Goal: Task Accomplishment & Management: Complete application form

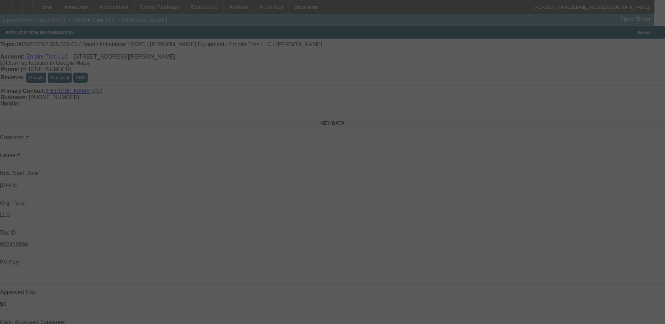
select select "0"
select select "2"
select select "0"
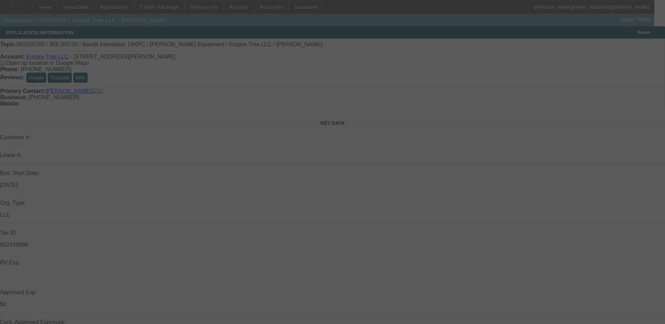
select select "0"
select select "0.1"
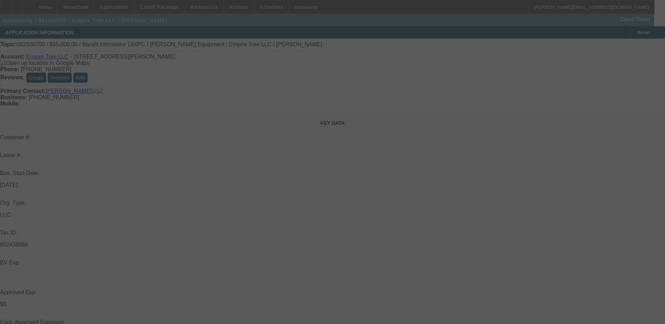
select select "0"
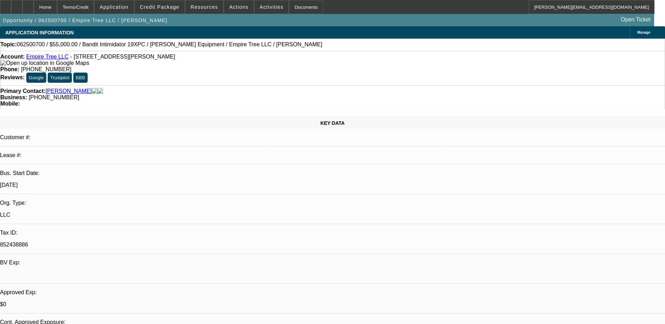
select select "1"
select select "2"
select select "6"
select select "1"
select select "3"
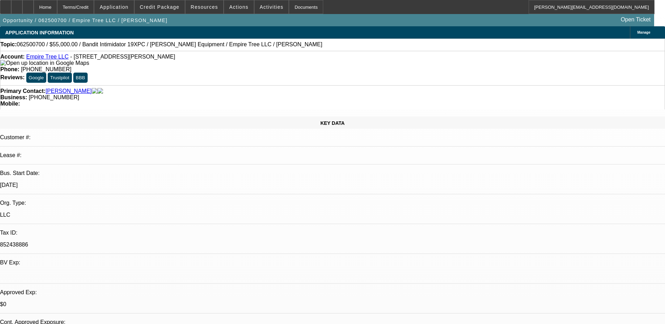
select select "6"
select select "1"
select select "2"
select select "6"
select select "1"
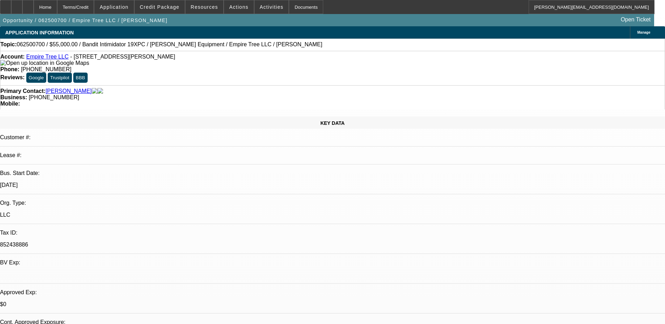
select select "1"
select select "6"
select select "0"
select select "0.1"
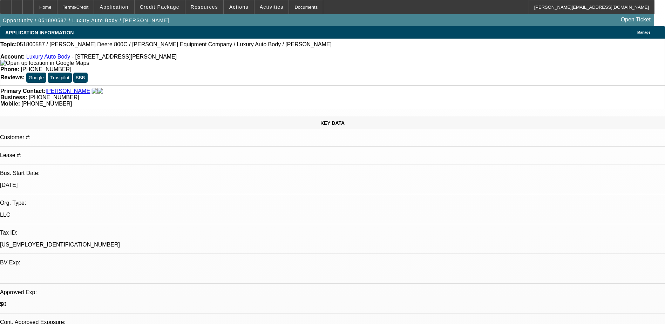
select select "0"
select select "0.1"
select select "0"
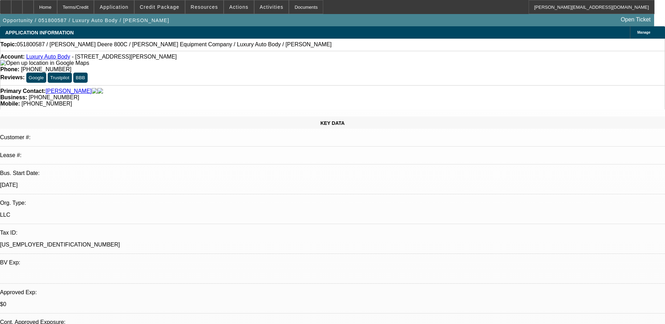
select select "0.1"
select select "1"
select select "2"
select select "4"
select select "1"
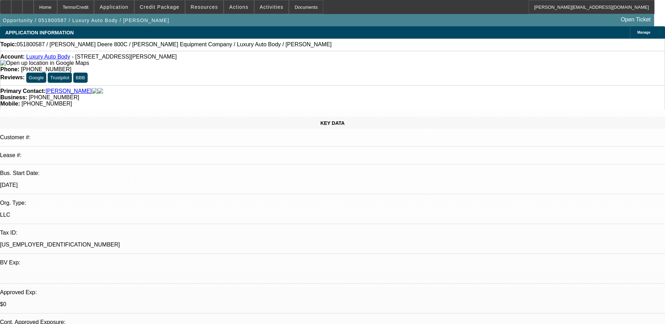
select select "1"
select select "4"
select select "1"
select select "4"
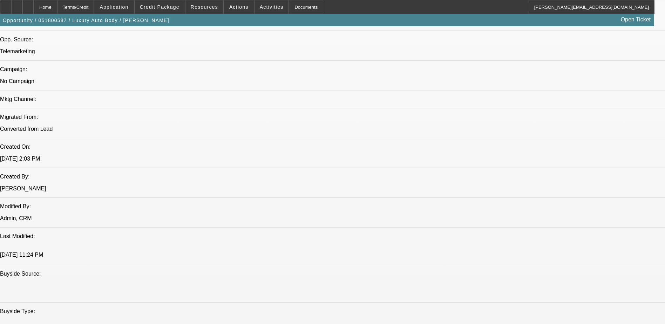
scroll to position [350, 0]
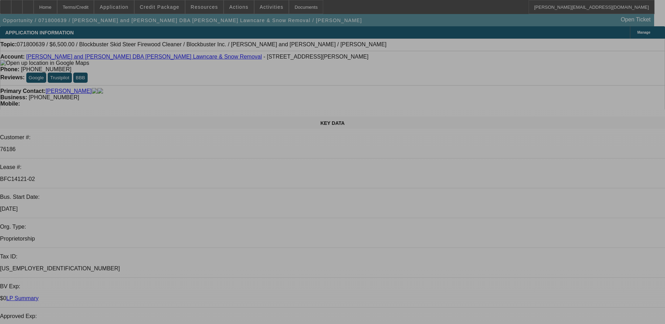
select select "0"
select select "2"
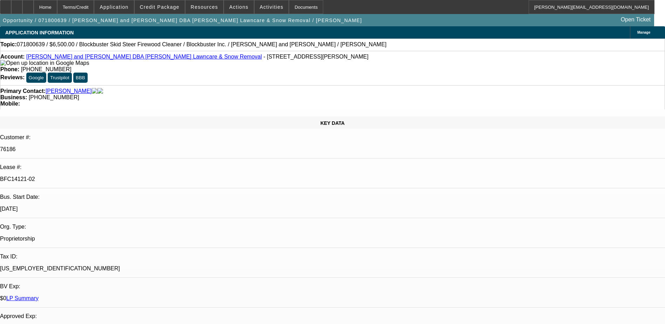
select select "0"
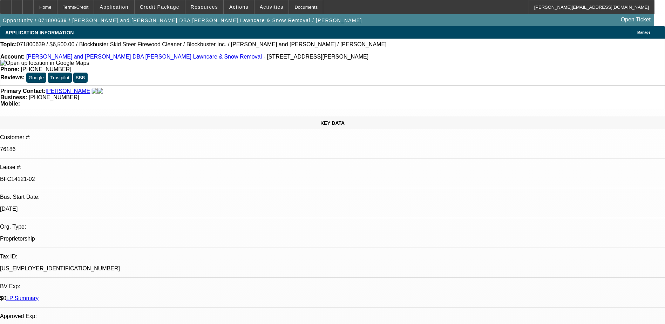
select select "0"
select select "2"
select select "0"
select select "1"
select select "2"
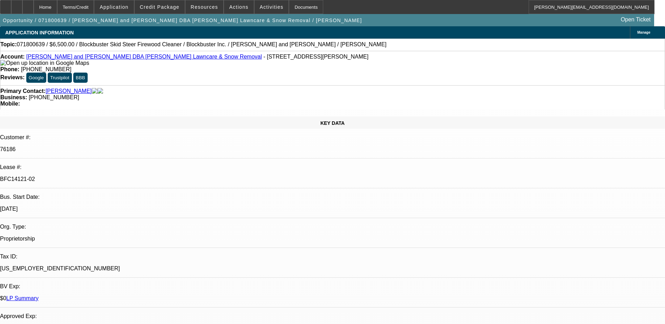
select select "6"
select select "1"
select select "2"
select select "6"
select select "1"
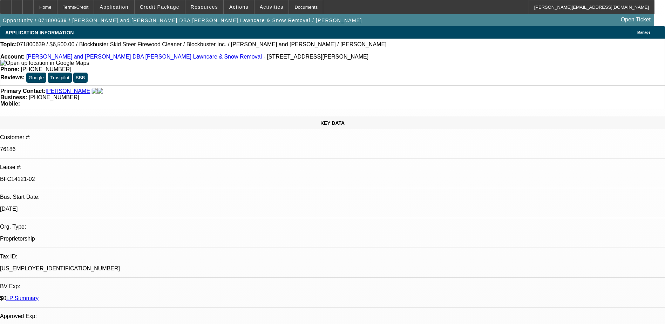
select select "2"
select select "6"
select select "1"
select select "2"
select select "6"
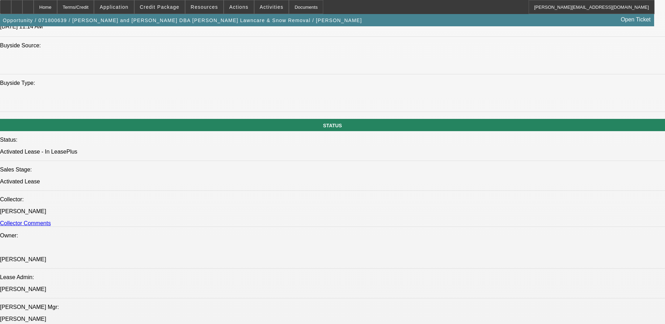
scroll to position [701, 0]
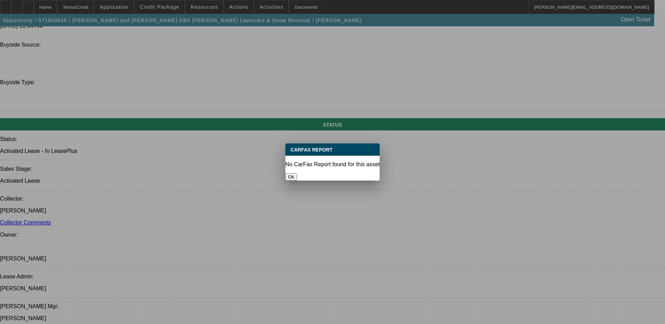
click at [297, 173] on button "Ok" at bounding box center [291, 176] width 12 height 7
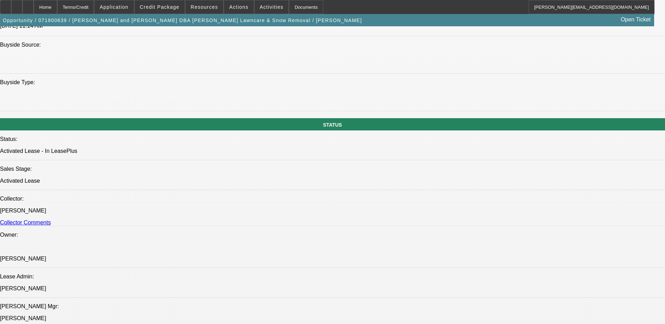
scroll to position [701, 0]
click at [128, 5] on span "Application" at bounding box center [113, 7] width 29 height 6
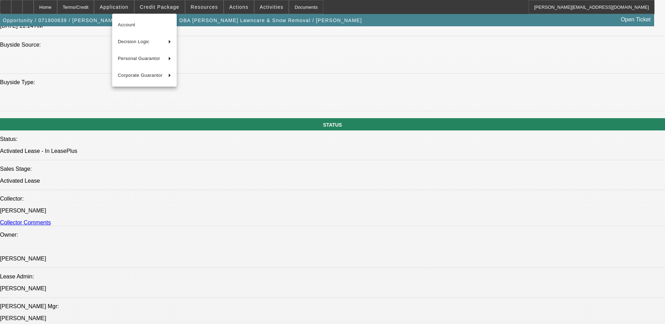
click at [166, 5] on div at bounding box center [332, 162] width 665 height 324
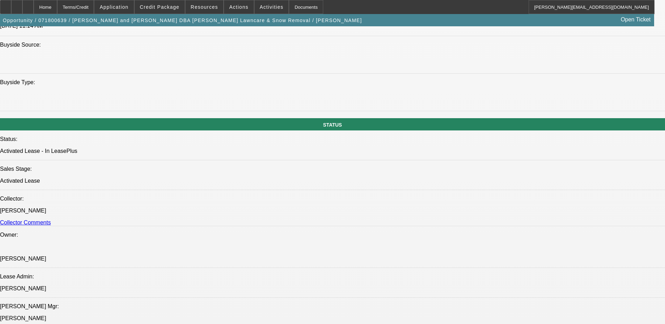
click at [166, 5] on span "Credit Package" at bounding box center [160, 7] width 40 height 6
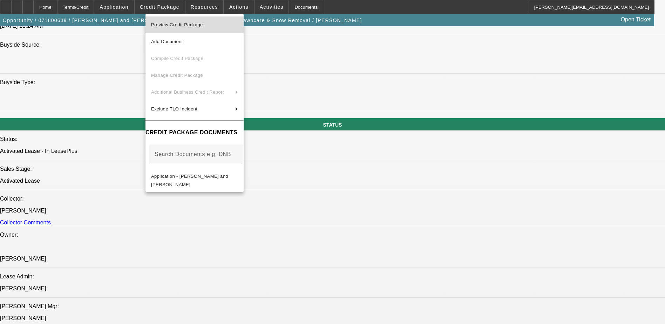
click at [170, 22] on span "Preview Credit Package" at bounding box center [177, 24] width 52 height 5
